Goal: Task Accomplishment & Management: Use online tool/utility

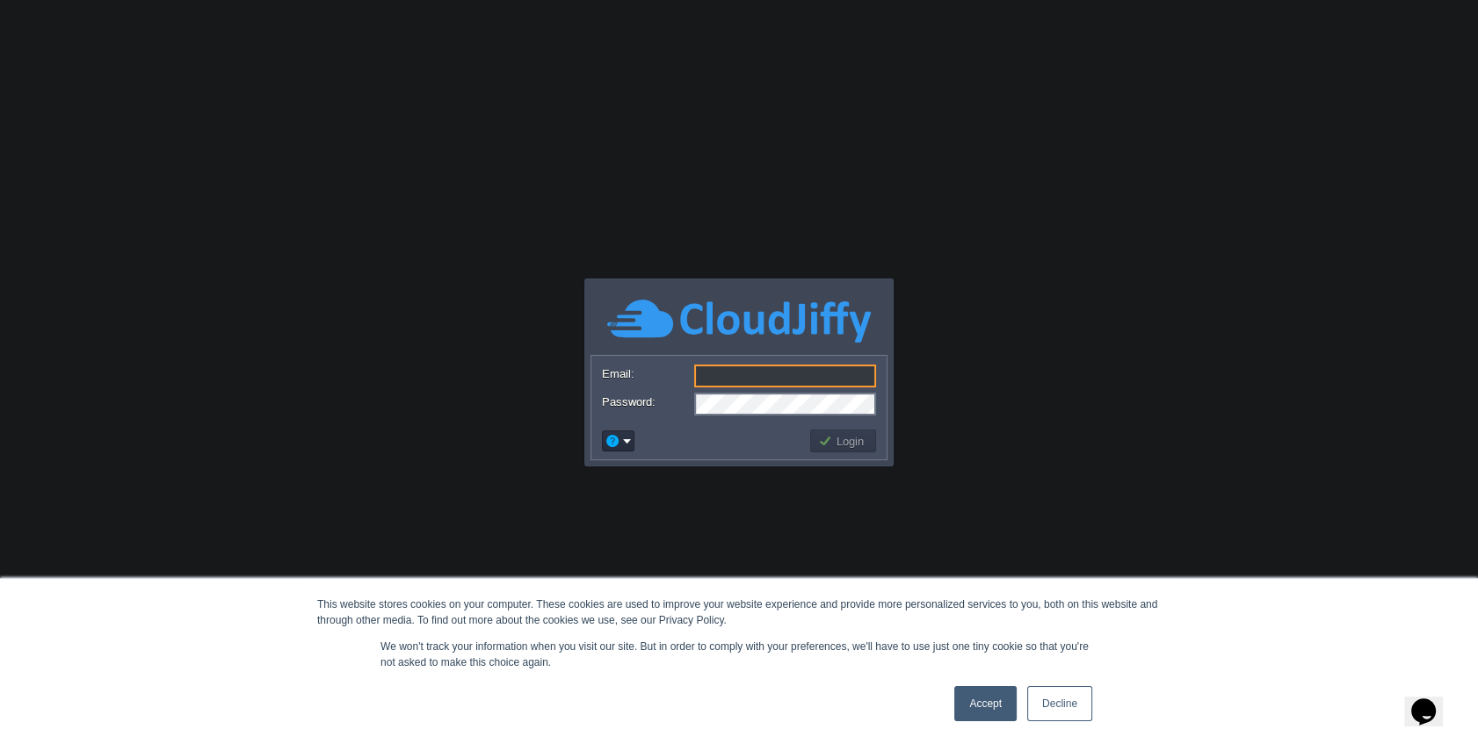
type input "[PERSON_NAME][EMAIL_ADDRESS][DOMAIN_NAME]"
click at [868, 439] on button "Login" at bounding box center [843, 441] width 51 height 16
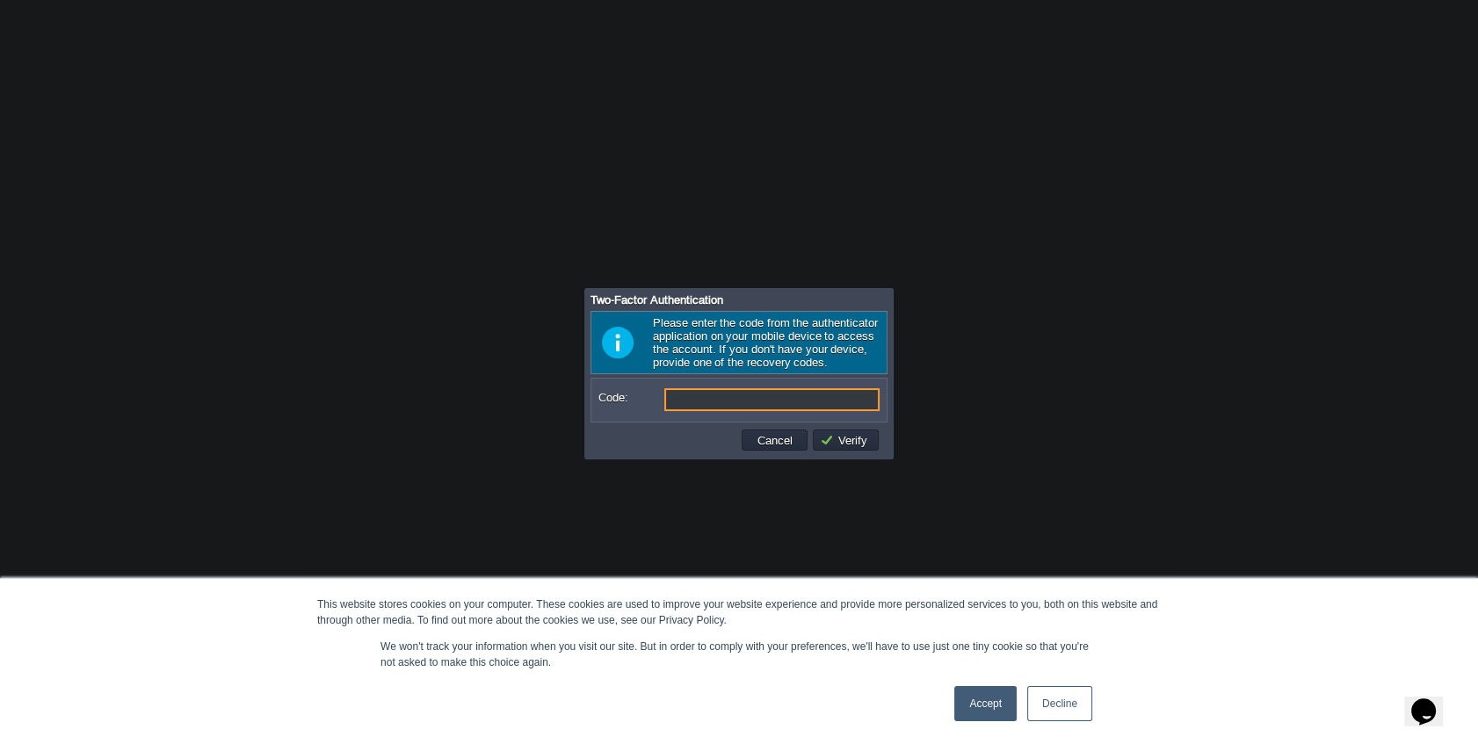
click at [998, 700] on link "Accept" at bounding box center [986, 703] width 62 height 35
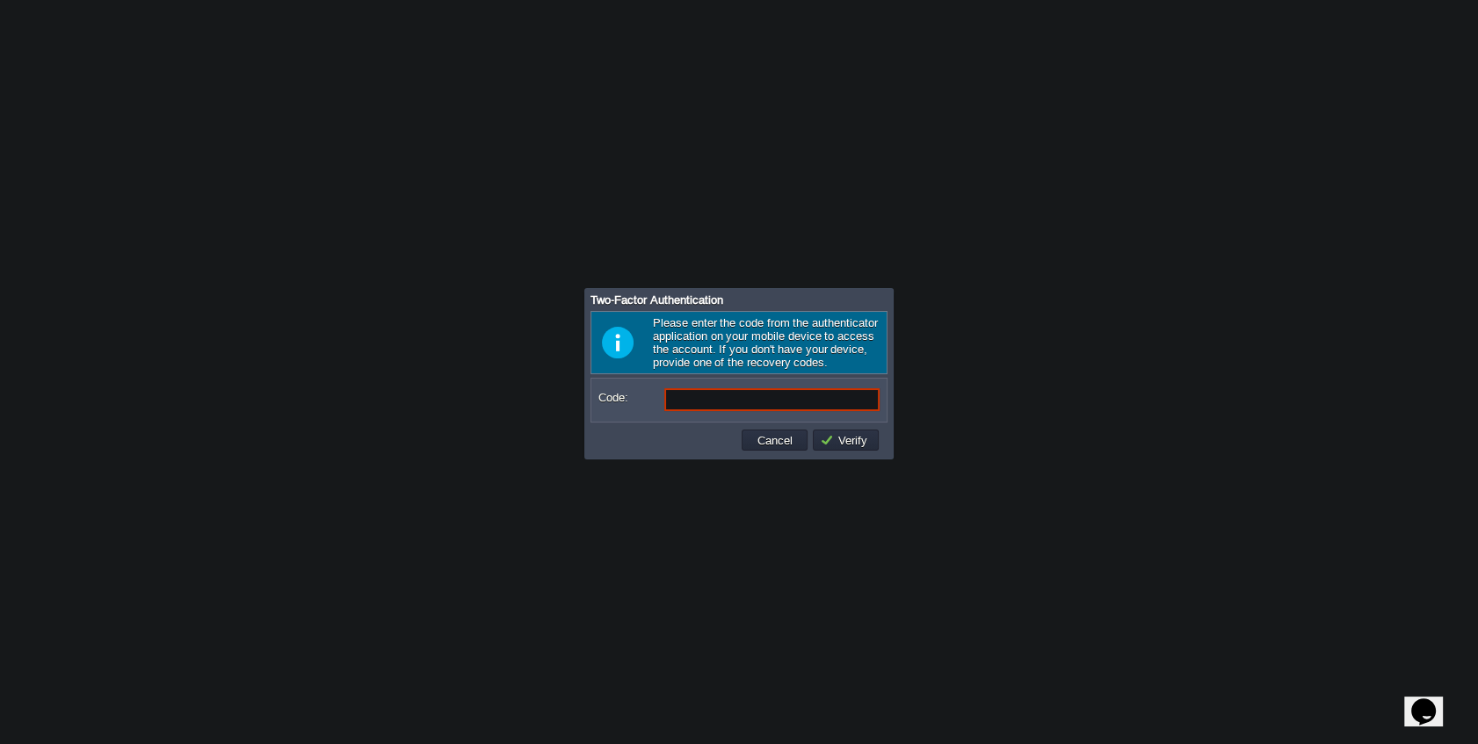
click at [686, 388] on input "Code:" at bounding box center [771, 399] width 215 height 23
type input "407915"
click at [686, 388] on input "Code:" at bounding box center [771, 399] width 215 height 23
type input "407915"
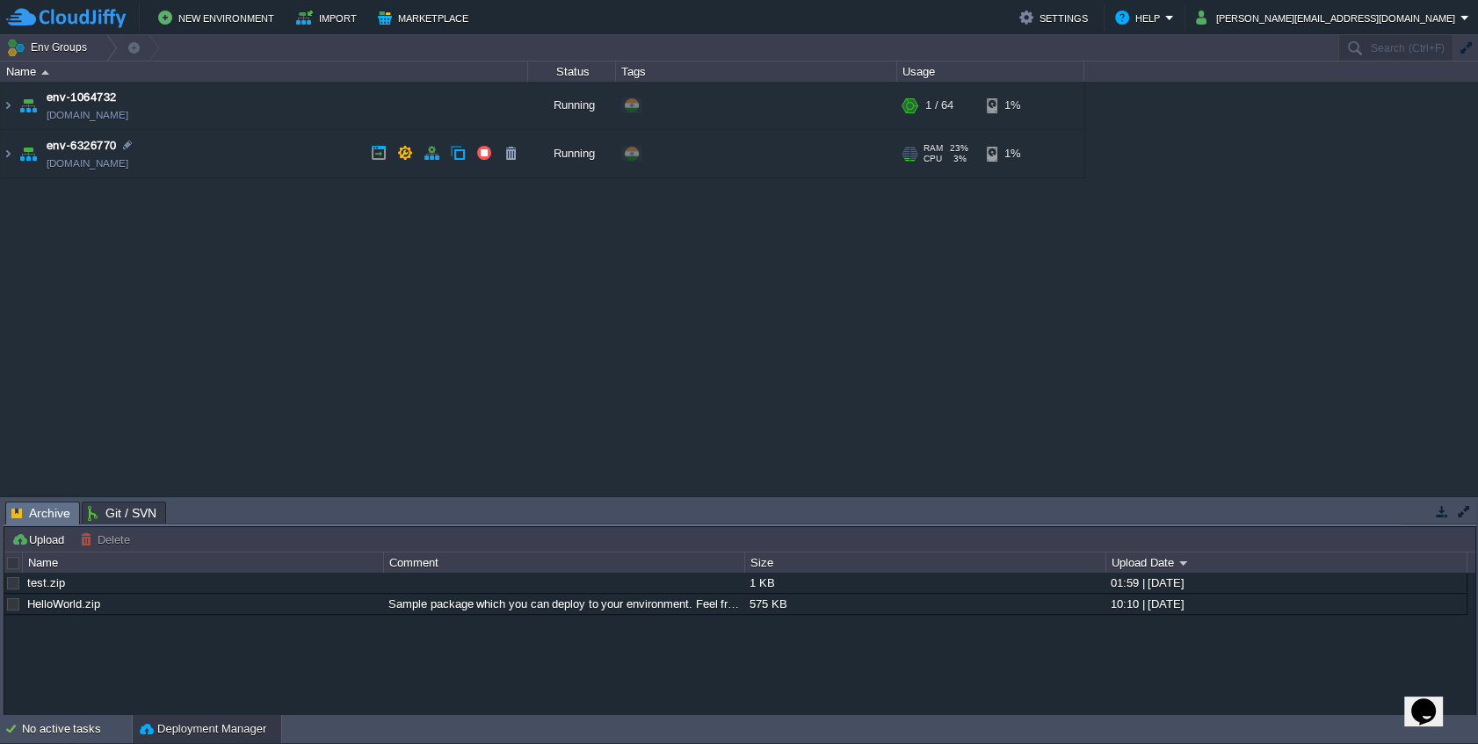
click at [251, 158] on td "env-6326770 [DOMAIN_NAME]" at bounding box center [264, 154] width 527 height 48
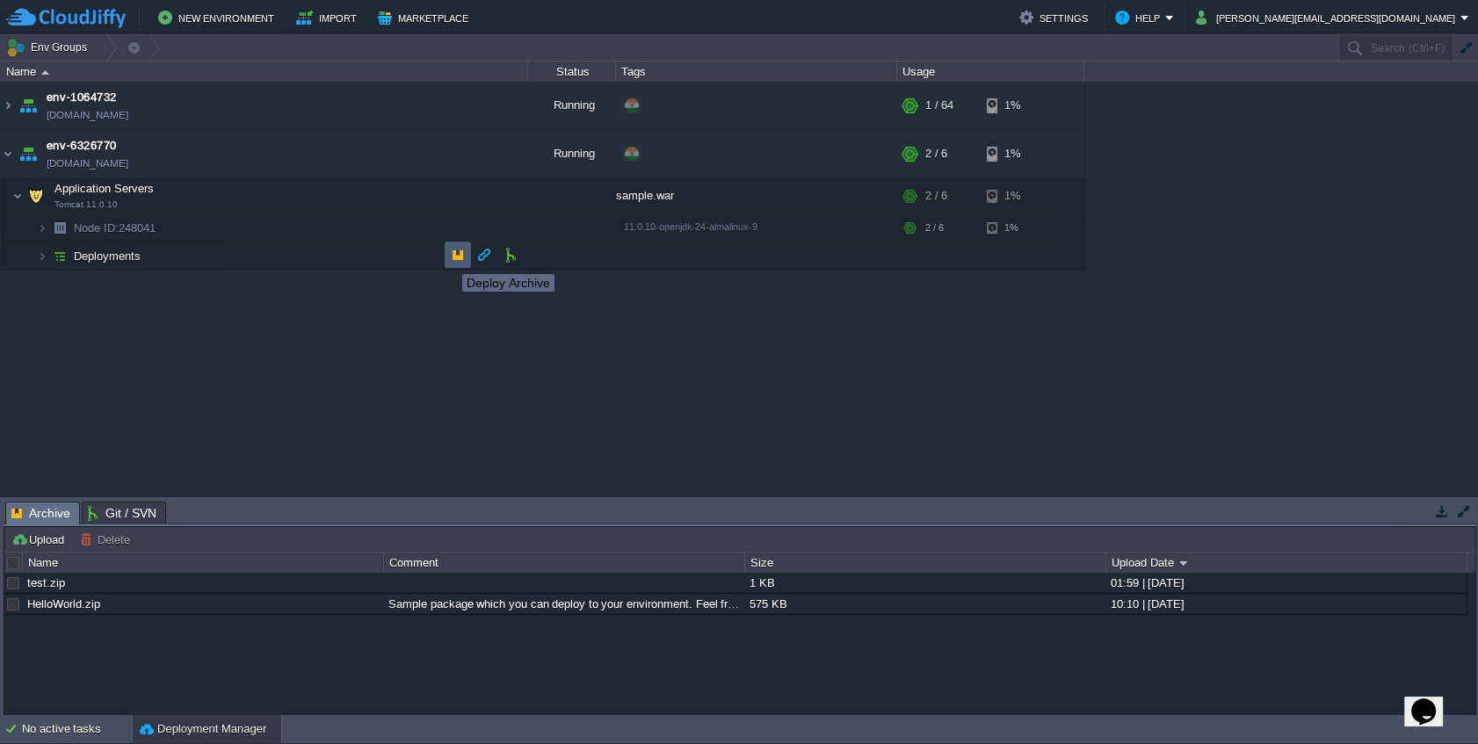
click at [450, 258] on button "button" at bounding box center [458, 255] width 16 height 16
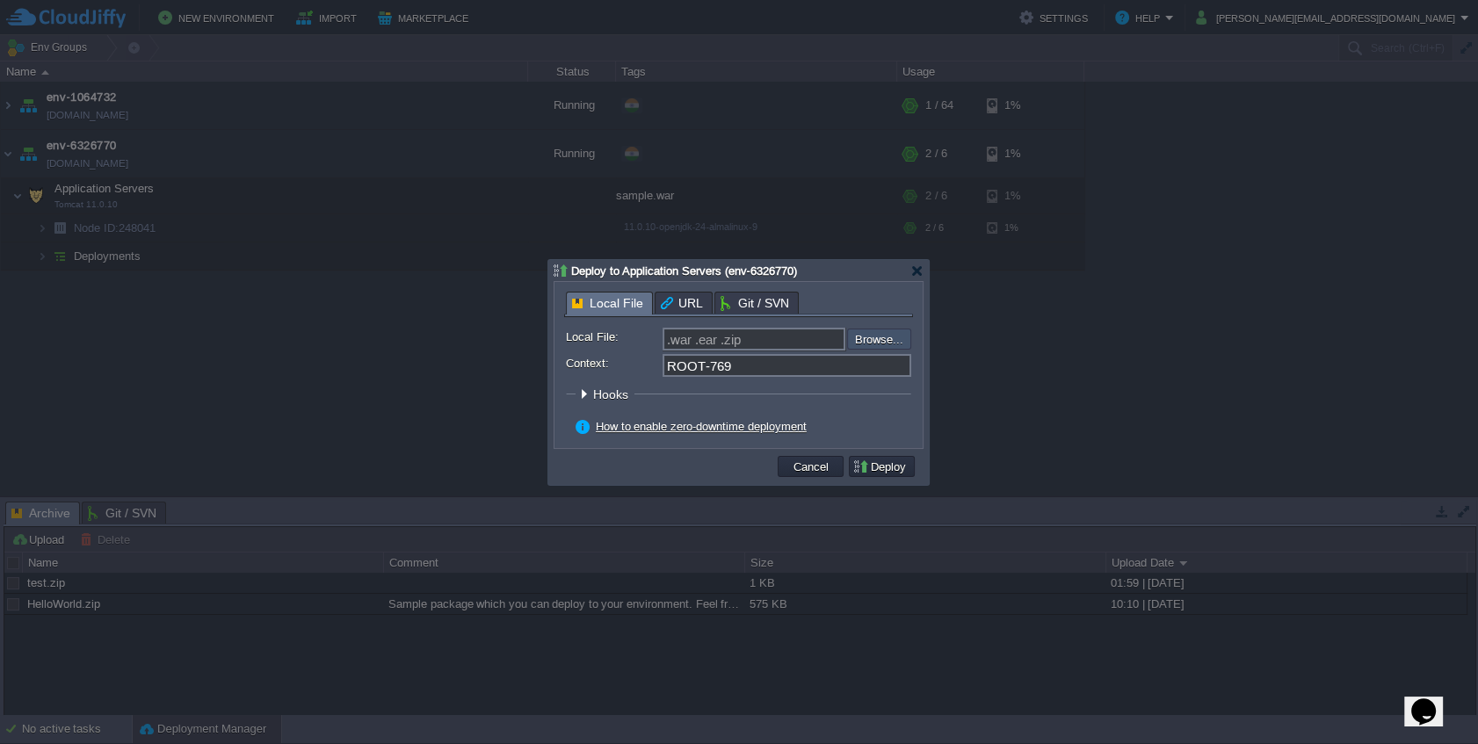
click at [890, 342] on input "file" at bounding box center [800, 339] width 222 height 21
type input "C:\fakepath\ssl.zip"
type input "ssl.zip"
click at [882, 468] on button "Deploy" at bounding box center [882, 467] width 59 height 16
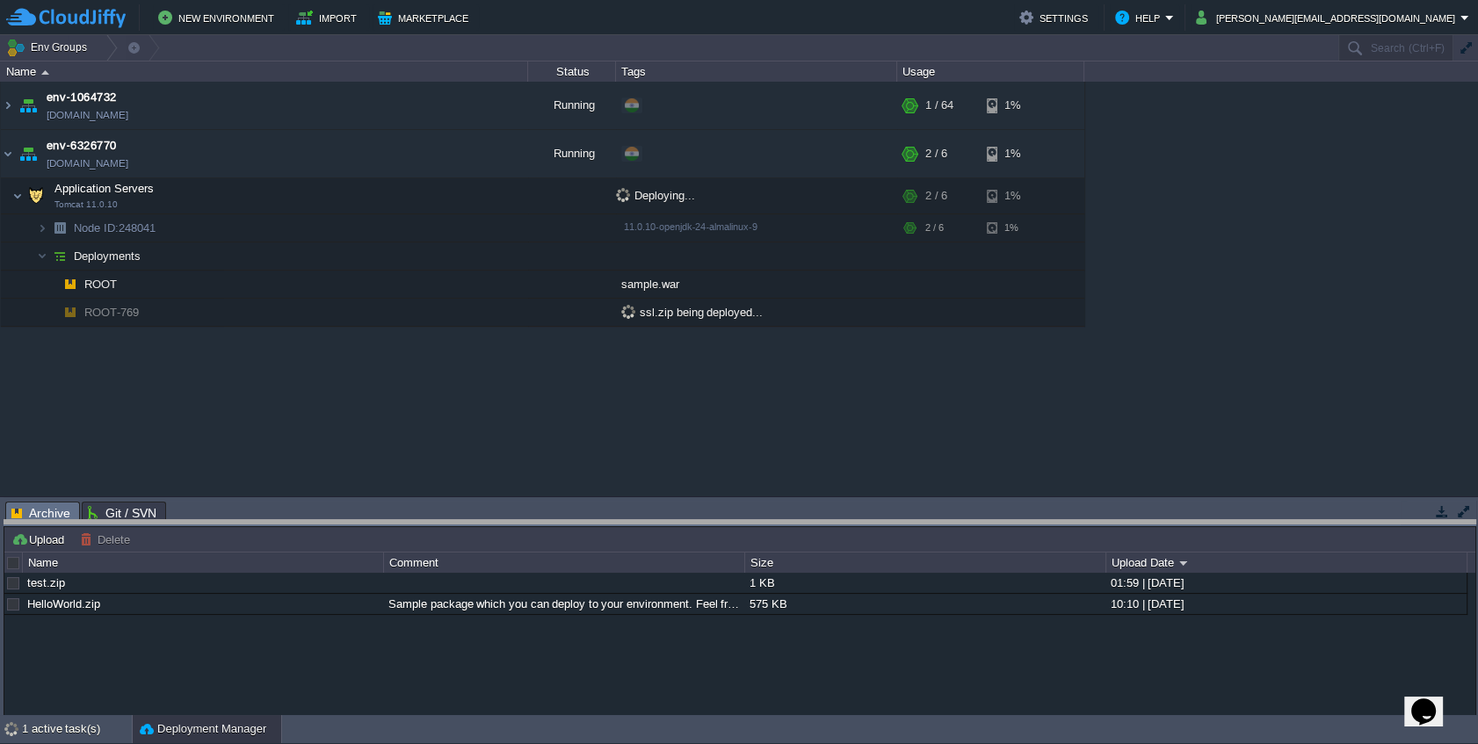
drag, startPoint x: 454, startPoint y: 519, endPoint x: 452, endPoint y: 541, distance: 22.9
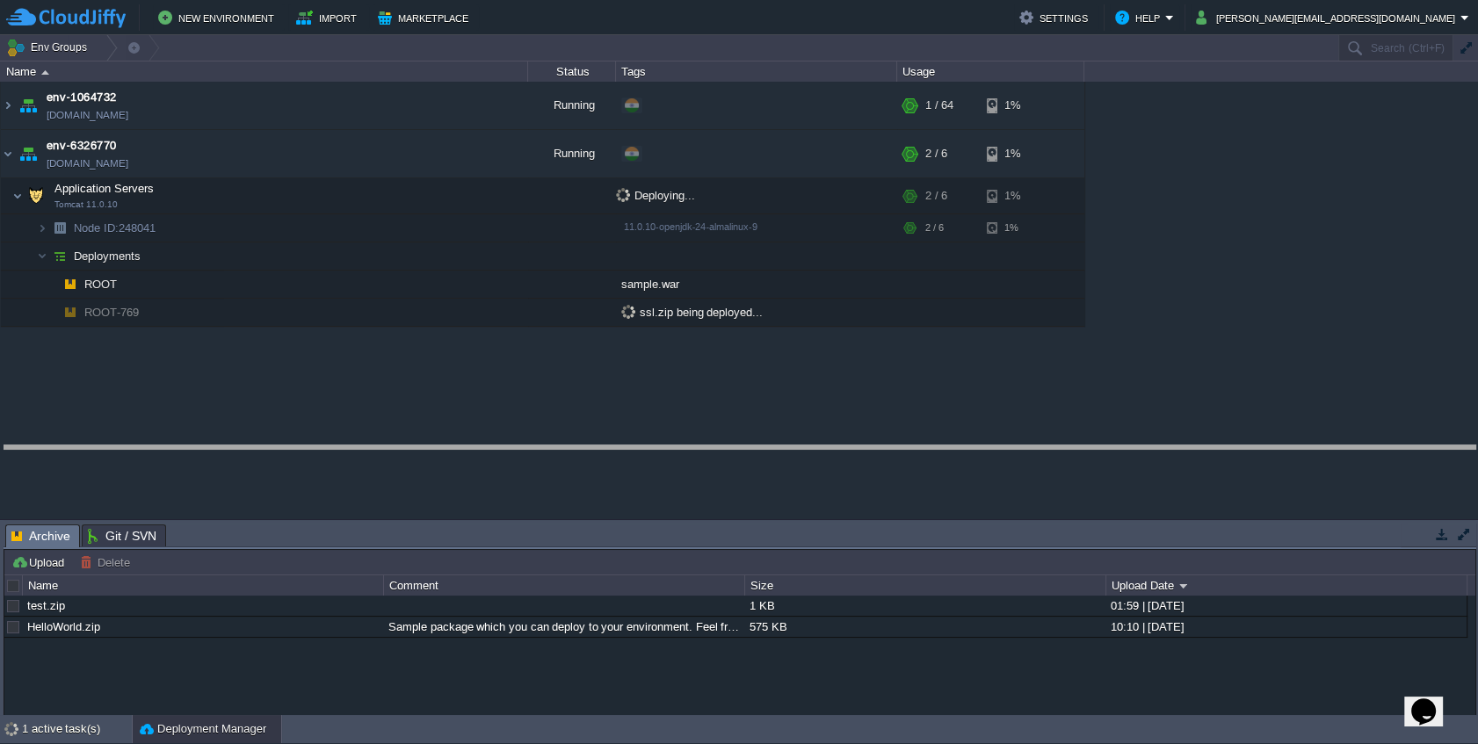
drag, startPoint x: 441, startPoint y: 537, endPoint x: 441, endPoint y: 458, distance: 79.1
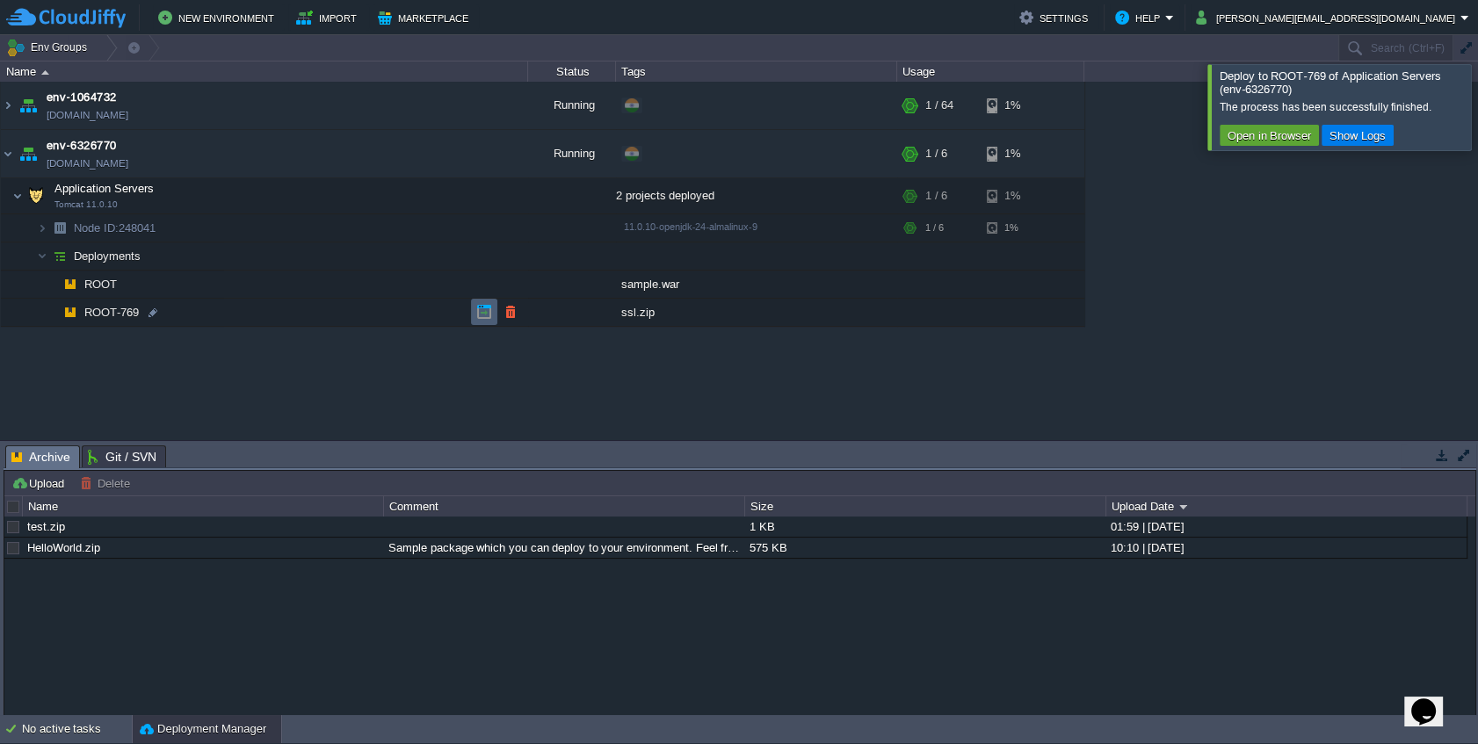
click at [475, 318] on td at bounding box center [484, 312] width 26 height 26
click at [448, 198] on button "button" at bounding box center [449, 196] width 16 height 16
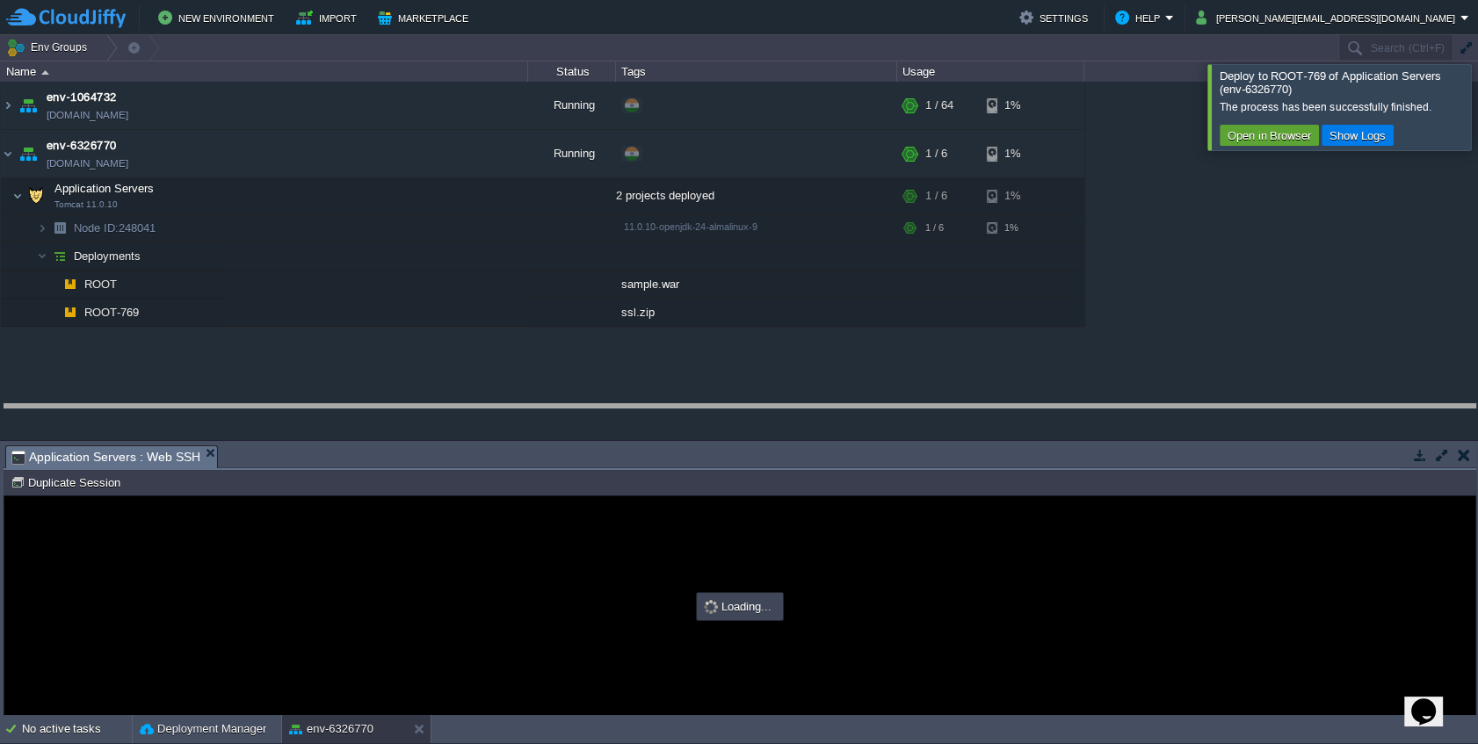
drag, startPoint x: 429, startPoint y: 456, endPoint x: 419, endPoint y: 413, distance: 44.1
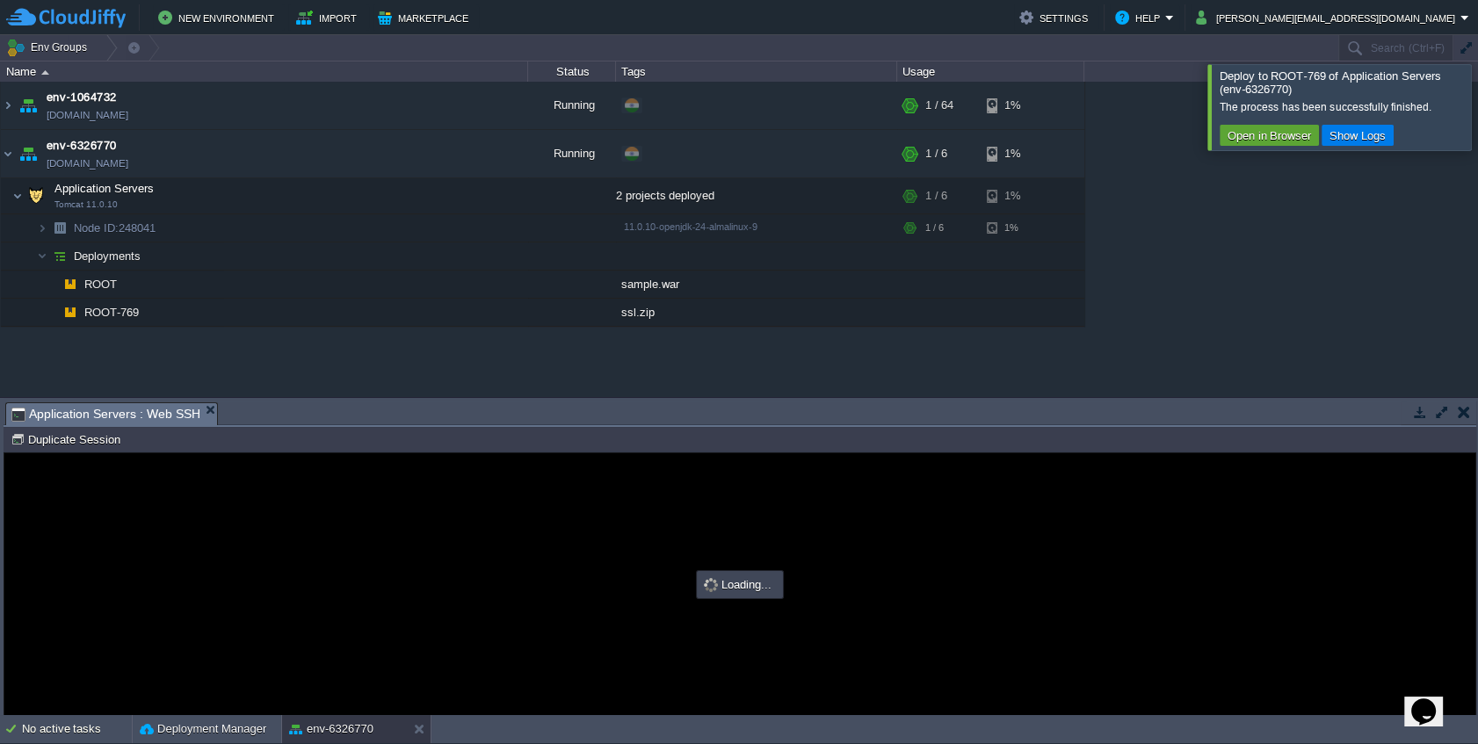
type input "#000000"
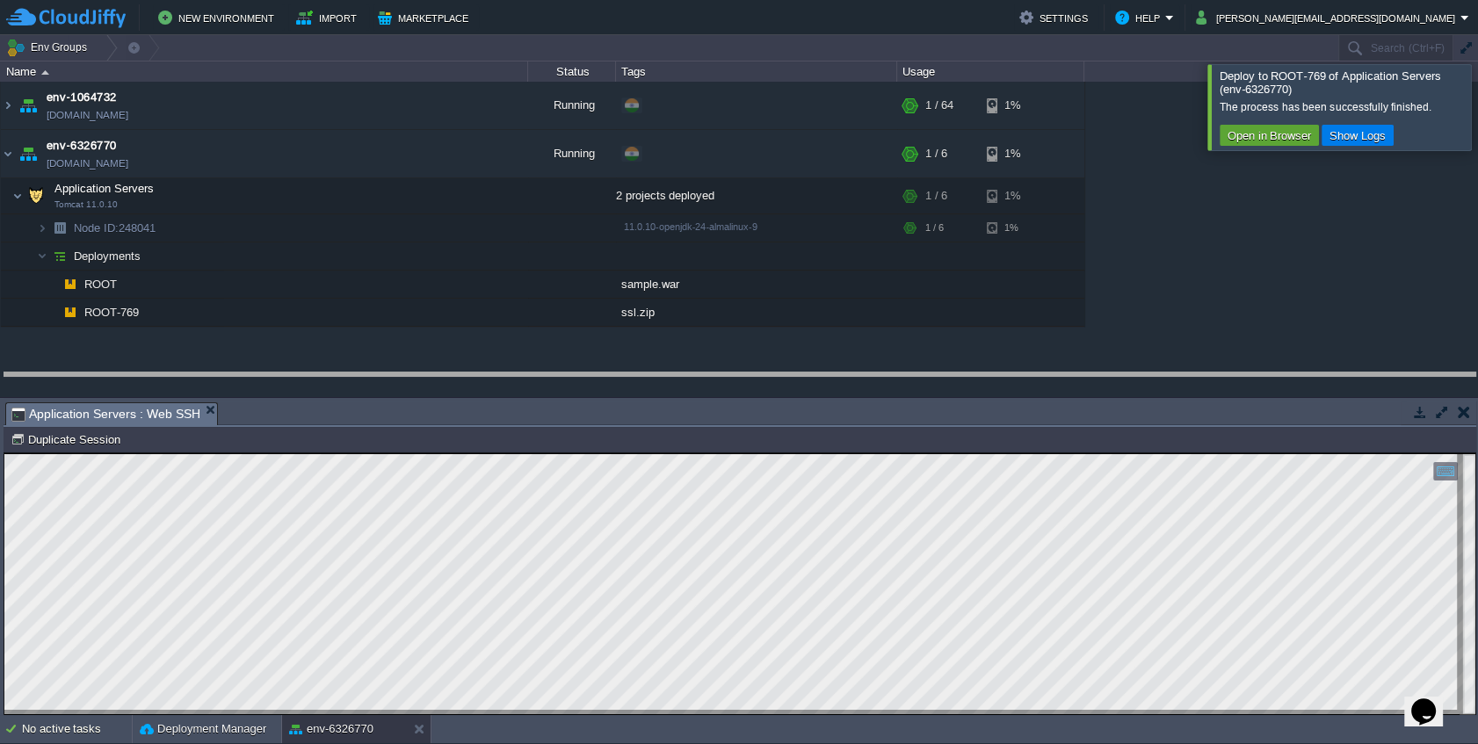
drag, startPoint x: 489, startPoint y: 410, endPoint x: 490, endPoint y: 380, distance: 29.9
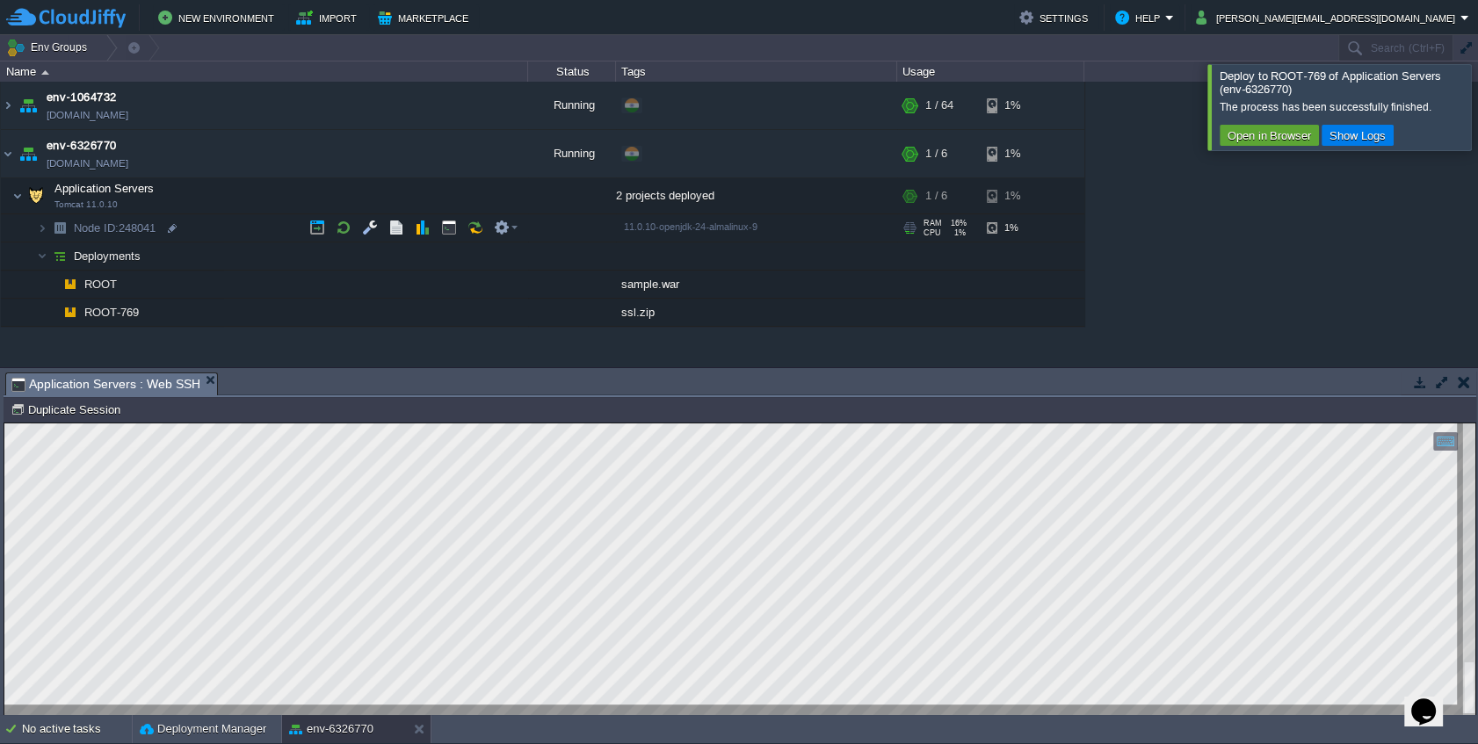
click at [138, 226] on span "Node ID: 248041" at bounding box center [115, 228] width 86 height 15
click at [506, 309] on button "button" at bounding box center [511, 312] width 16 height 16
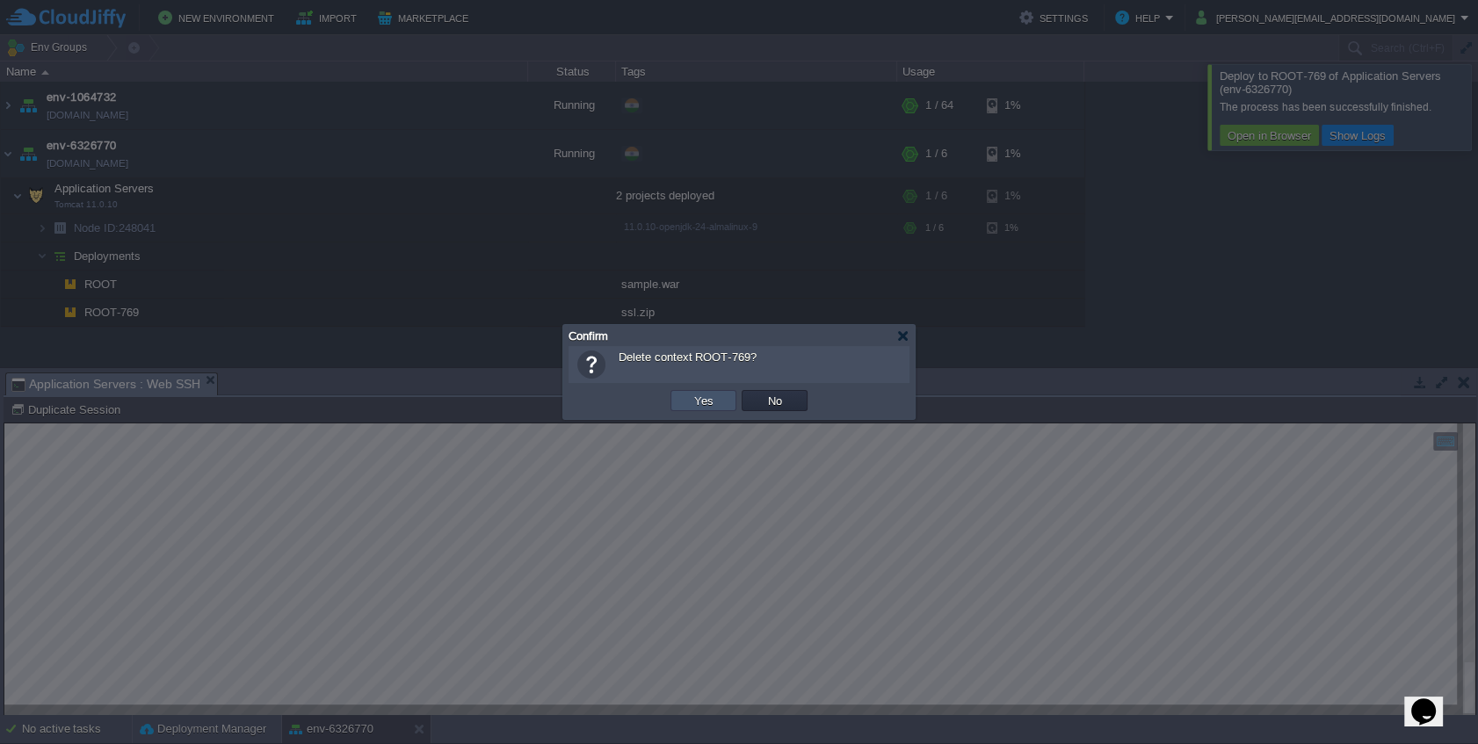
click at [694, 401] on button "Yes" at bounding box center [704, 401] width 30 height 16
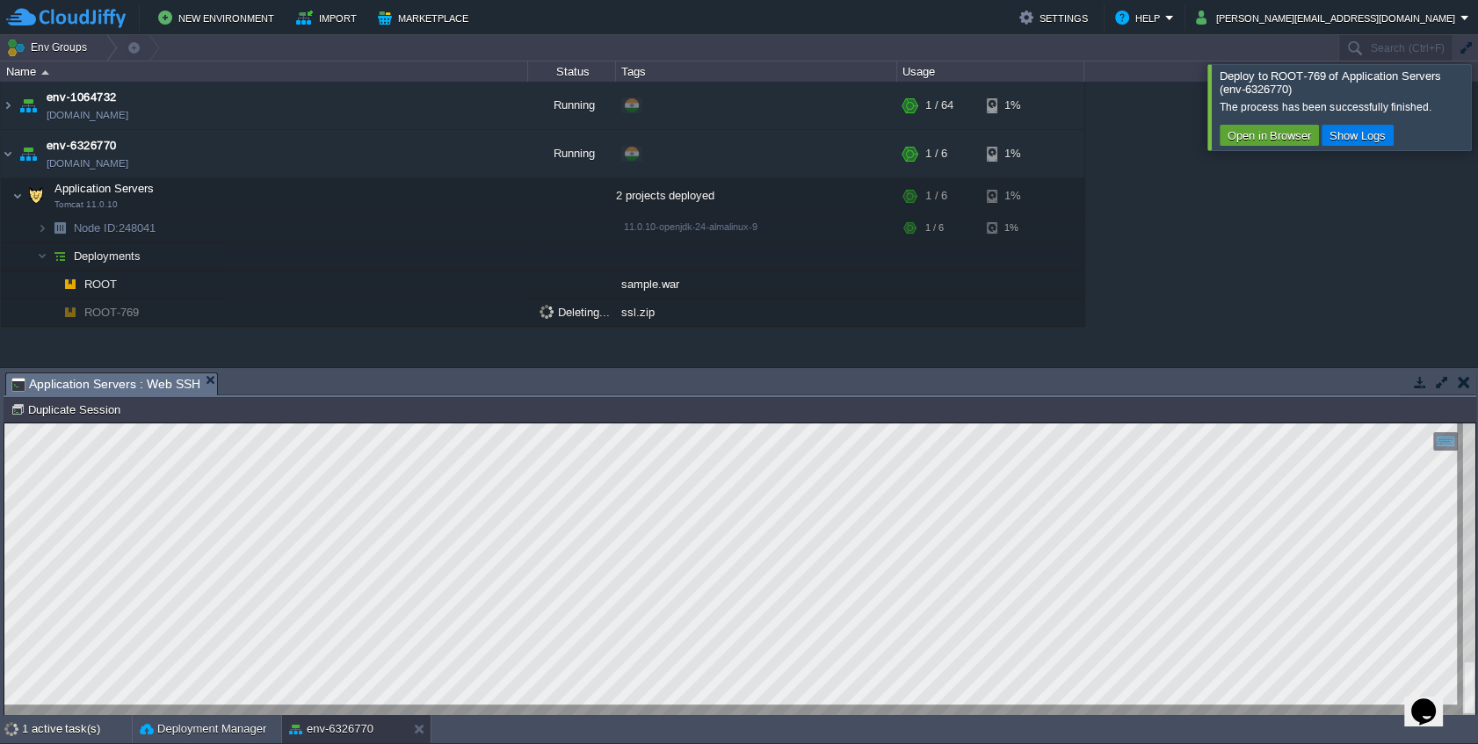
click at [1462, 386] on button "button" at bounding box center [1464, 382] width 12 height 16
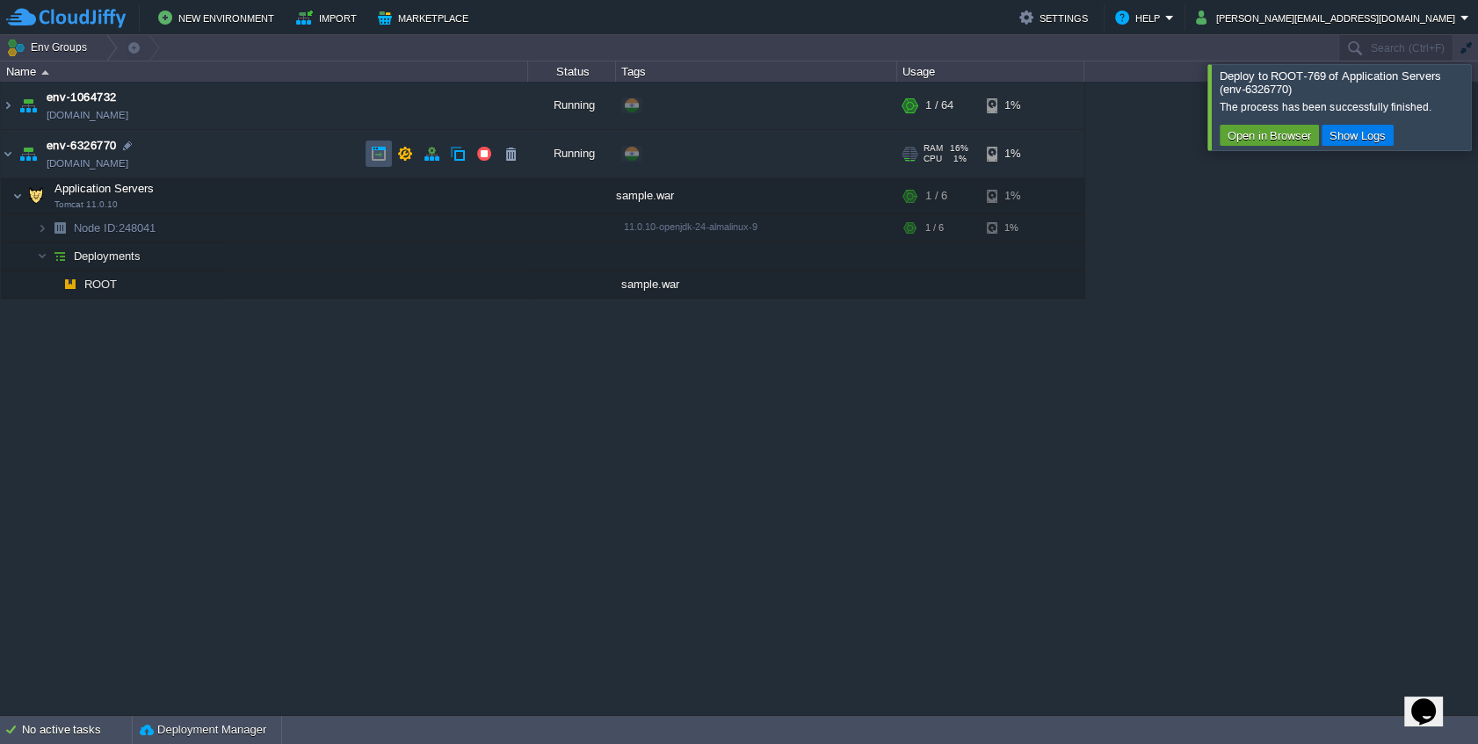
click at [376, 154] on button "button" at bounding box center [379, 154] width 16 height 16
click at [367, 199] on button "button" at bounding box center [370, 196] width 16 height 16
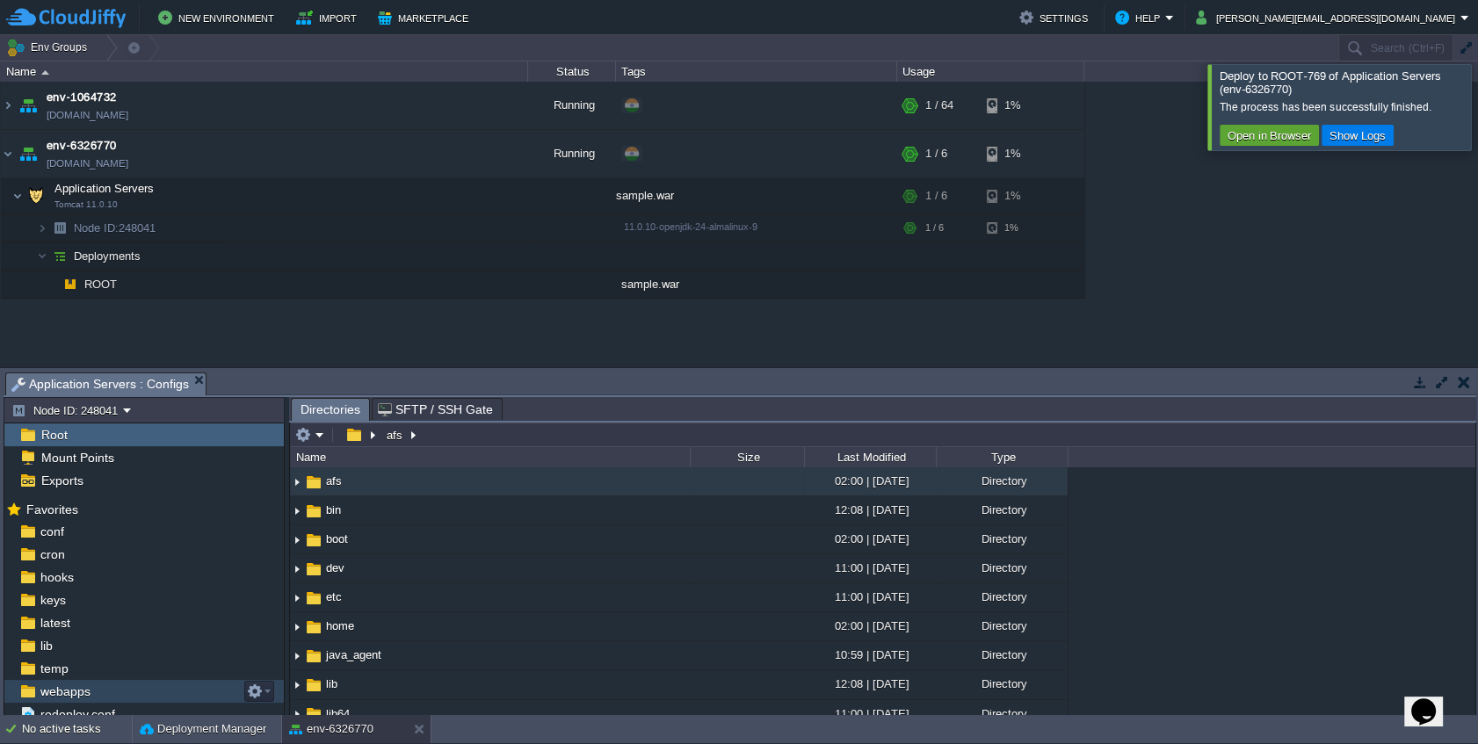
click at [154, 689] on div "webapps" at bounding box center [144, 691] width 280 height 23
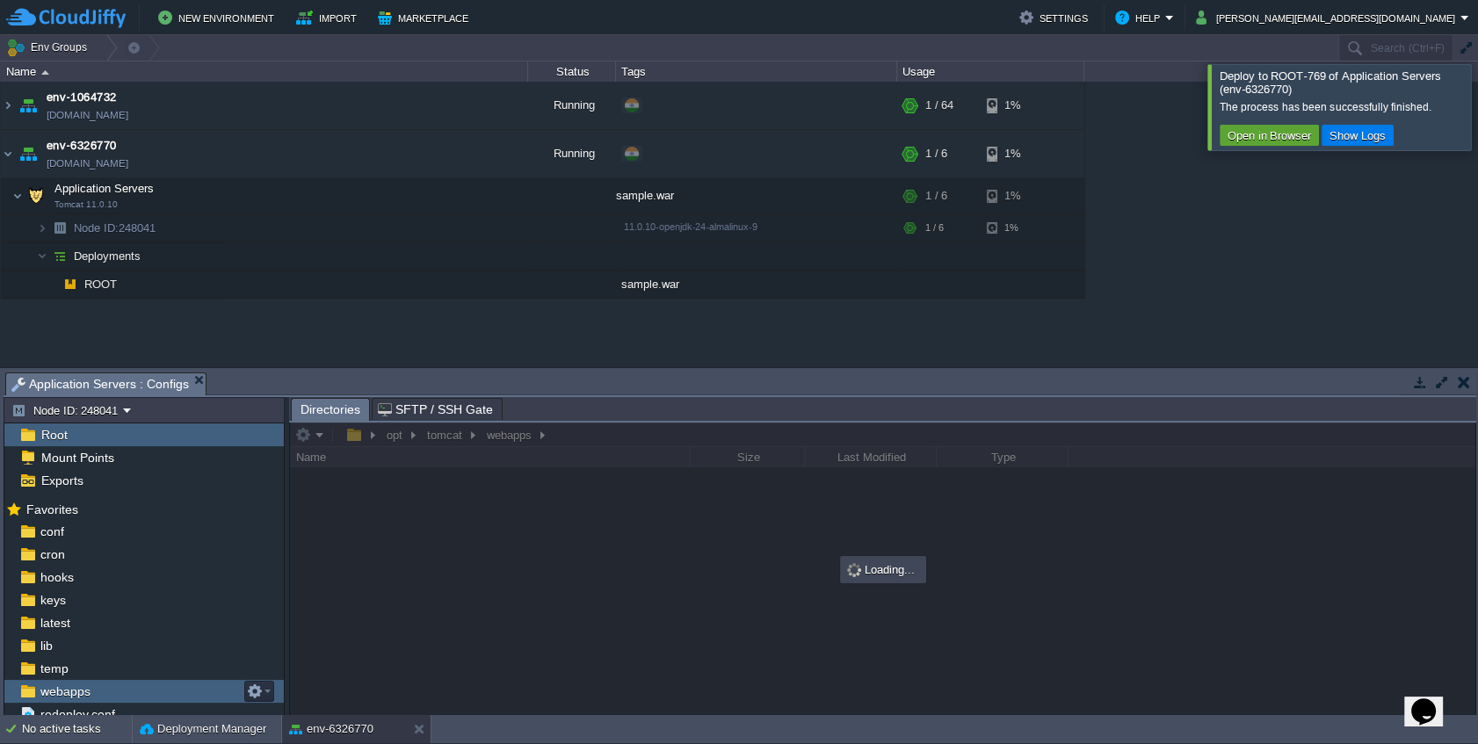
click at [154, 689] on div "webapps" at bounding box center [144, 691] width 280 height 23
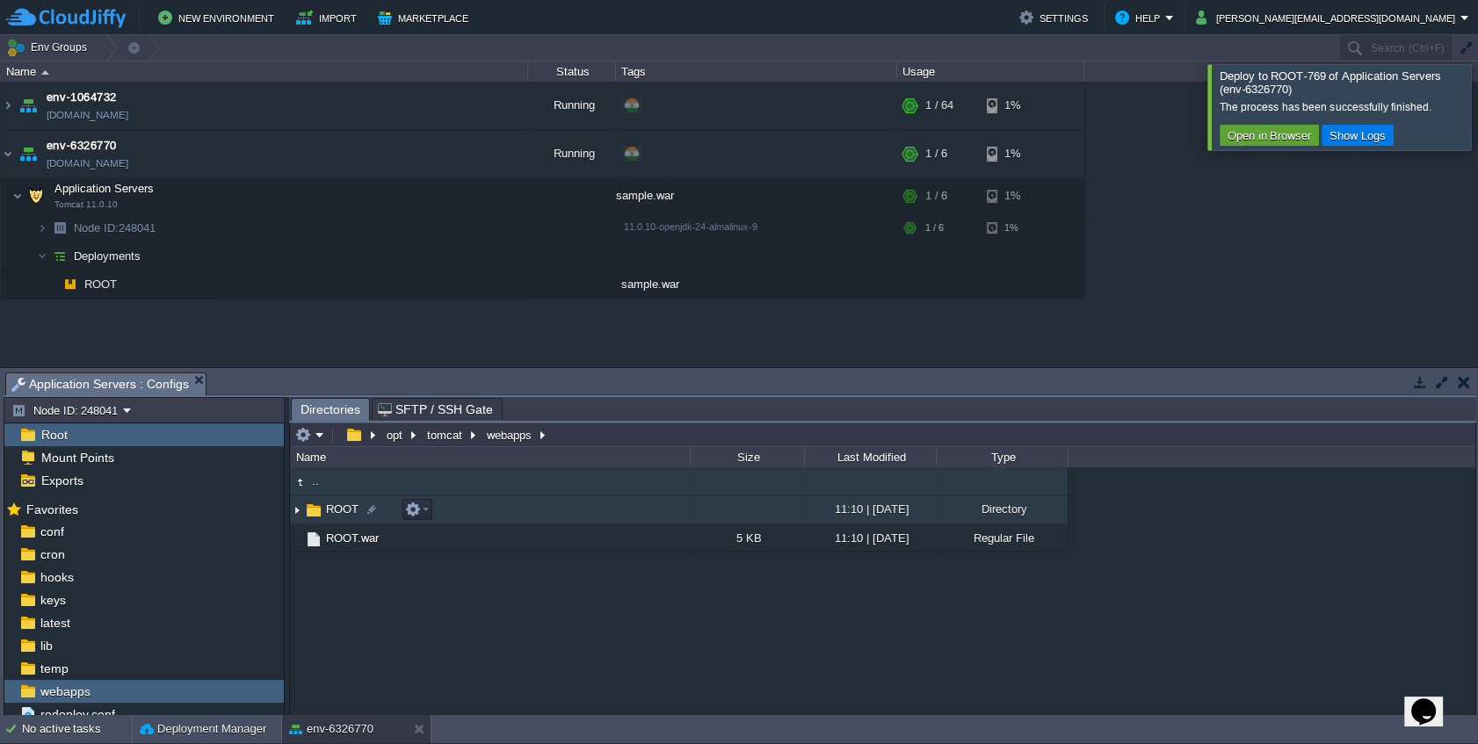
click at [565, 517] on td "ROOT" at bounding box center [490, 510] width 400 height 29
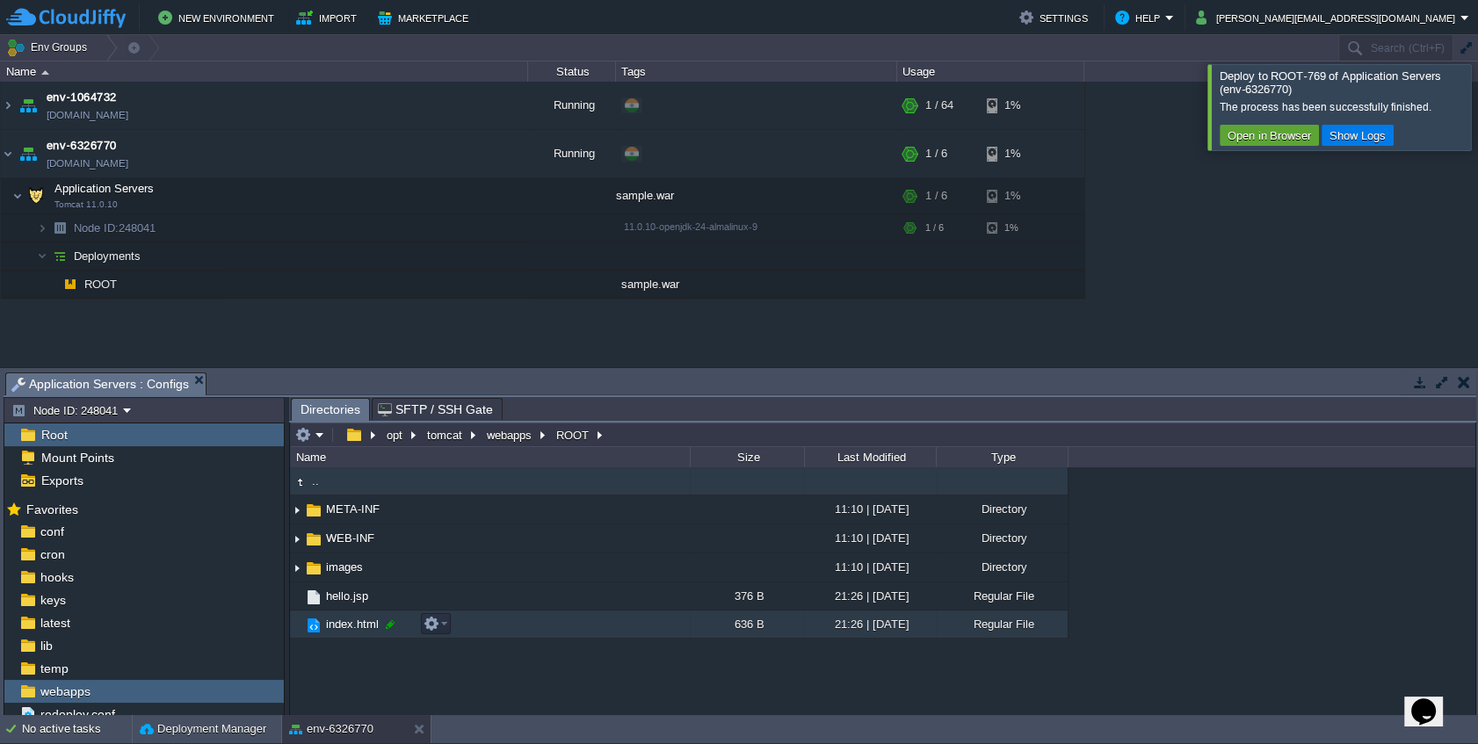
click at [392, 631] on div at bounding box center [390, 625] width 16 height 16
click at [396, 619] on div at bounding box center [395, 625] width 16 height 16
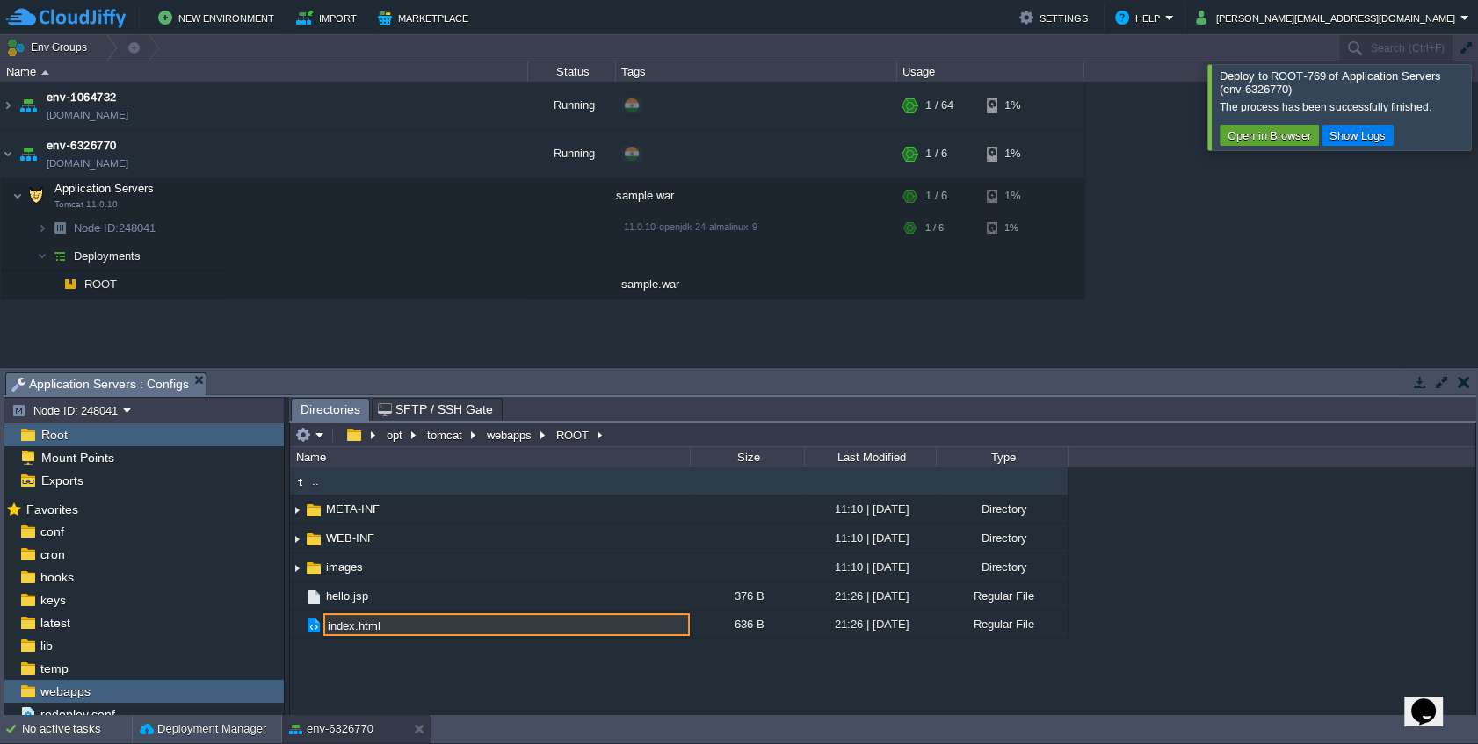
type input "index.html"
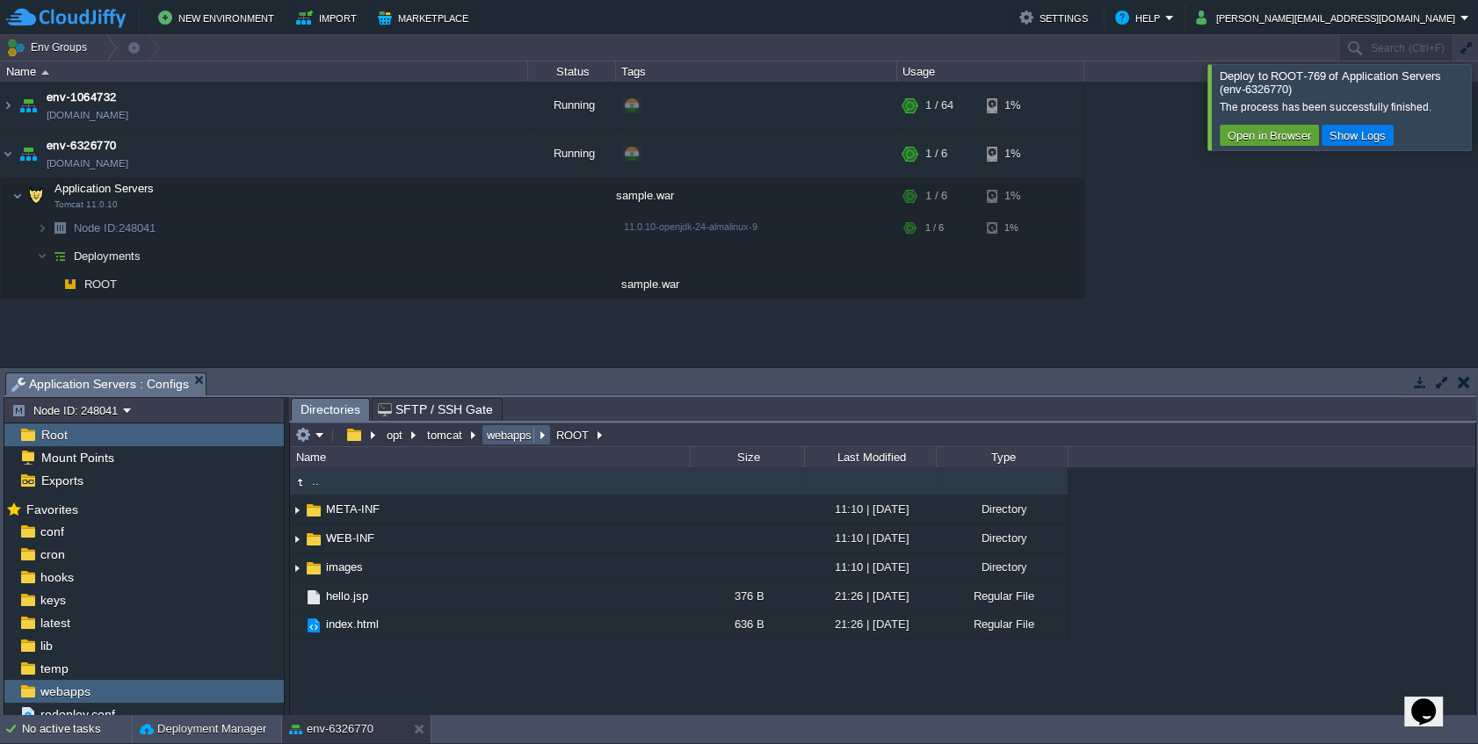
click at [499, 439] on button "webapps" at bounding box center [510, 435] width 52 height 16
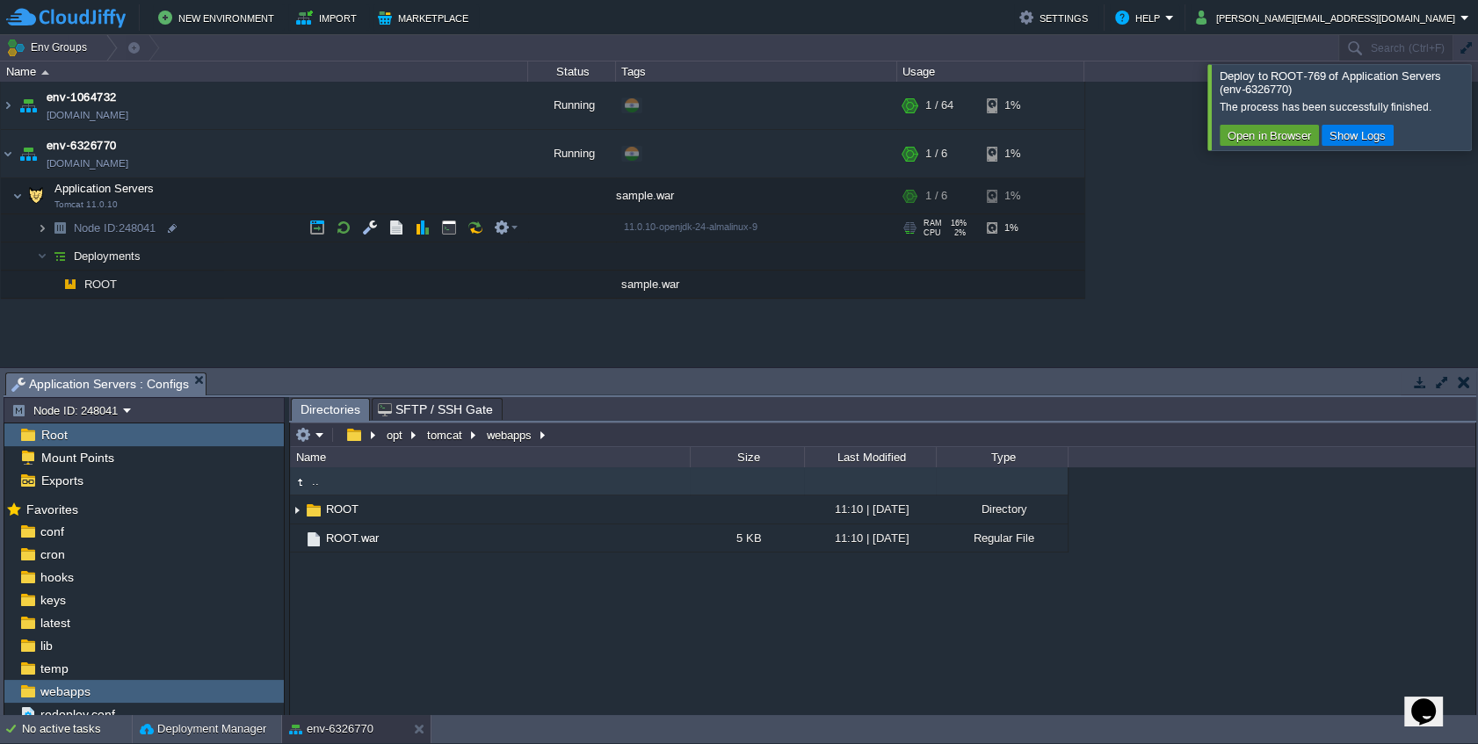
click at [40, 231] on img at bounding box center [42, 227] width 11 height 27
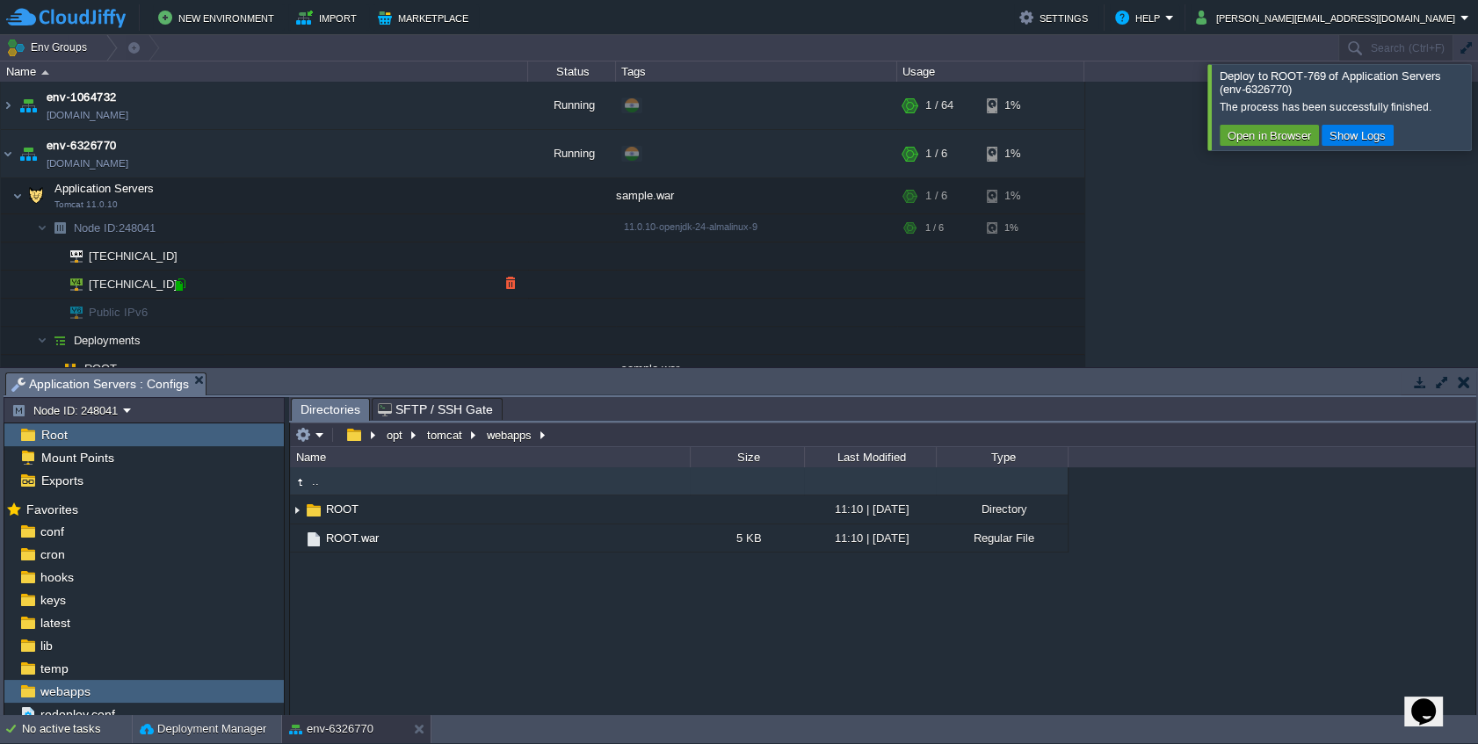
click at [181, 280] on div at bounding box center [180, 285] width 16 height 16
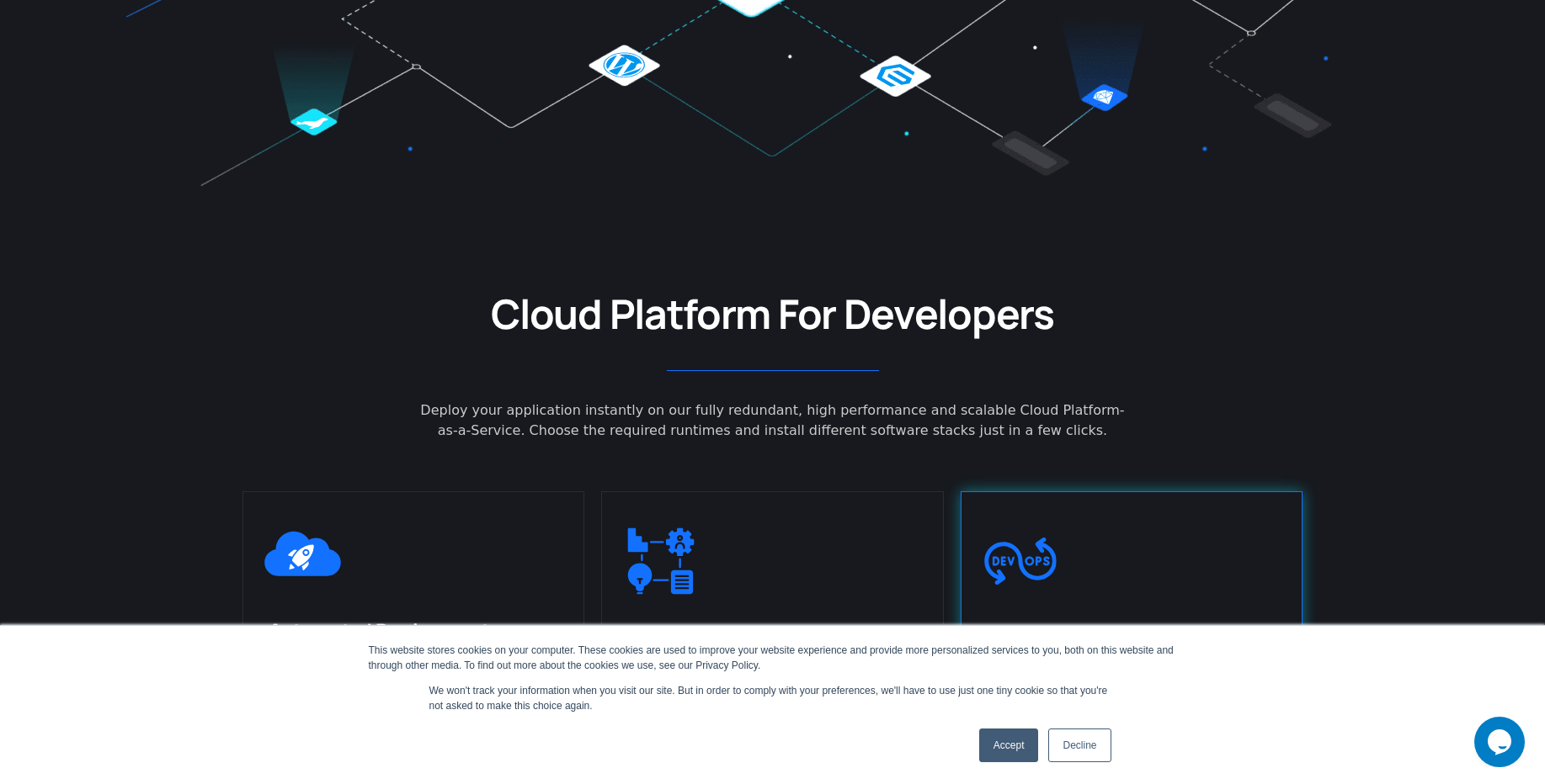
drag, startPoint x: 1020, startPoint y: 746, endPoint x: 1061, endPoint y: 573, distance: 177.8
click at [1021, 746] on link "Accept" at bounding box center [1009, 745] width 59 height 34
